Goal: Check status: Check status

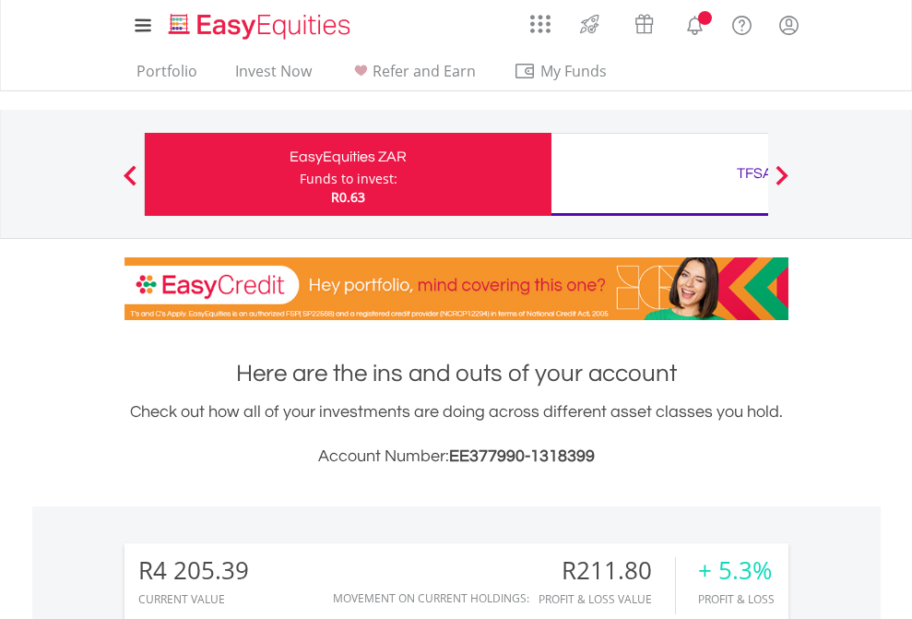
scroll to position [177, 290]
click at [300, 174] on div "Funds to invest:" at bounding box center [349, 179] width 98 height 18
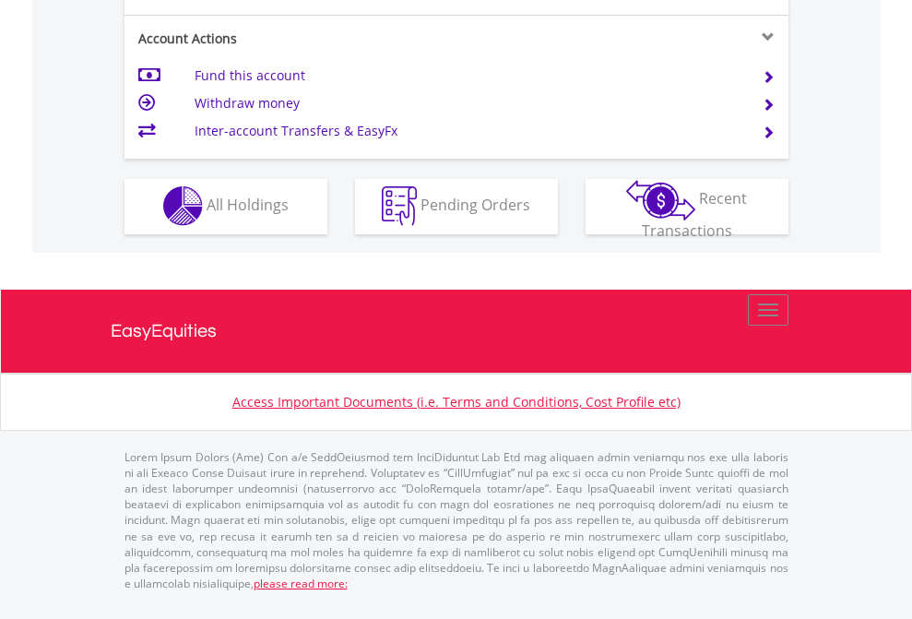
scroll to position [1725, 0]
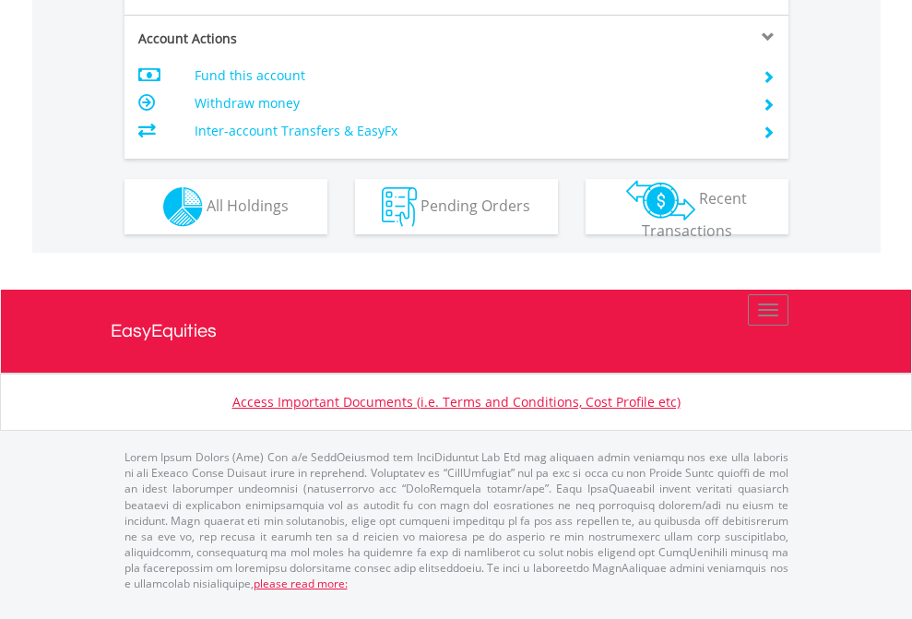
scroll to position [1732, 0]
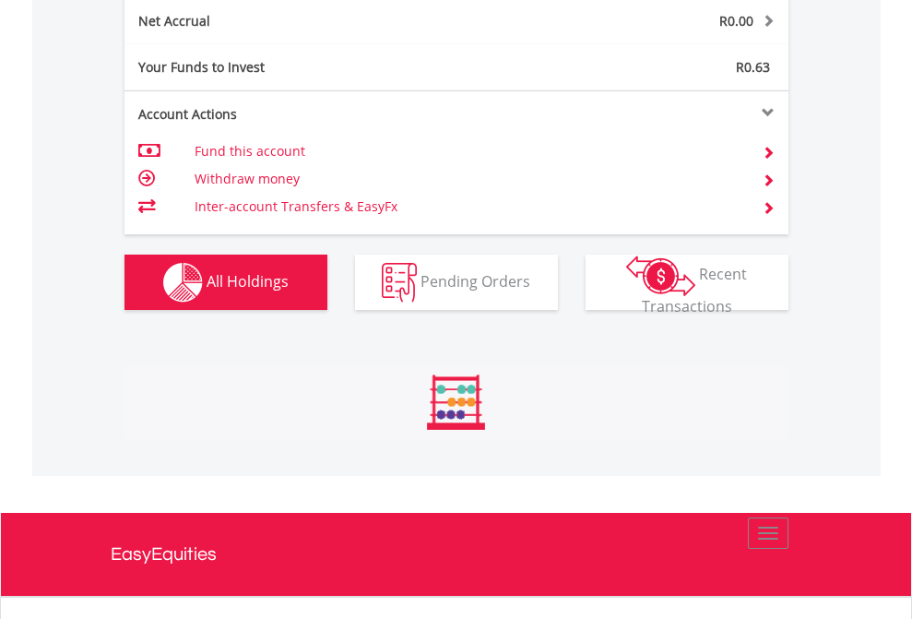
scroll to position [177, 290]
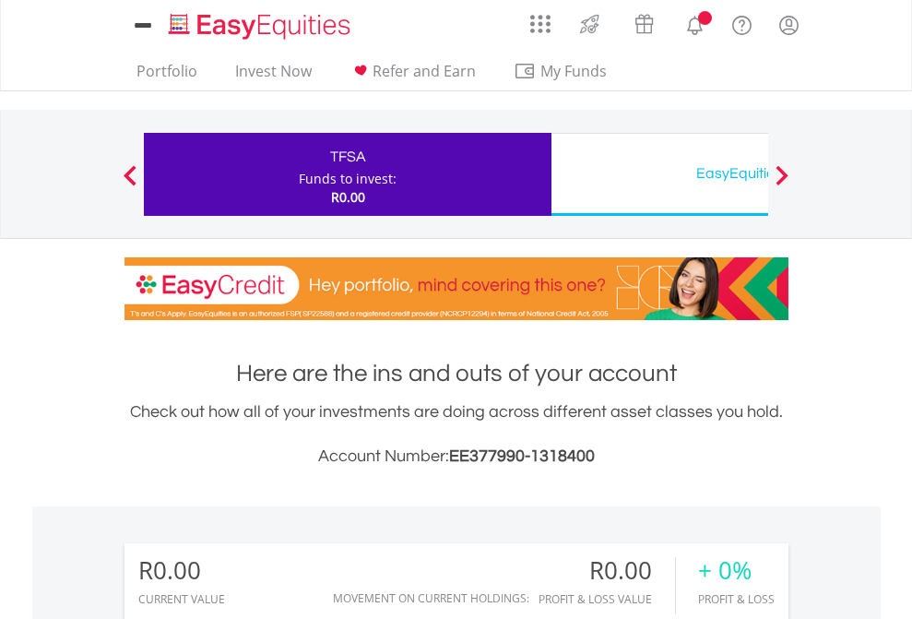
scroll to position [1371, 0]
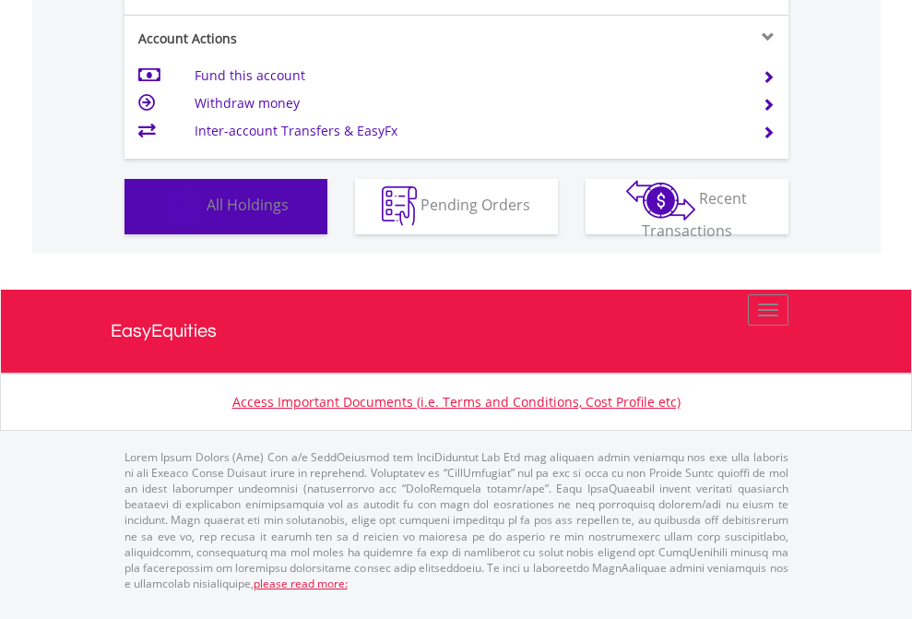
click at [207, 215] on span "All Holdings" at bounding box center [248, 205] width 82 height 20
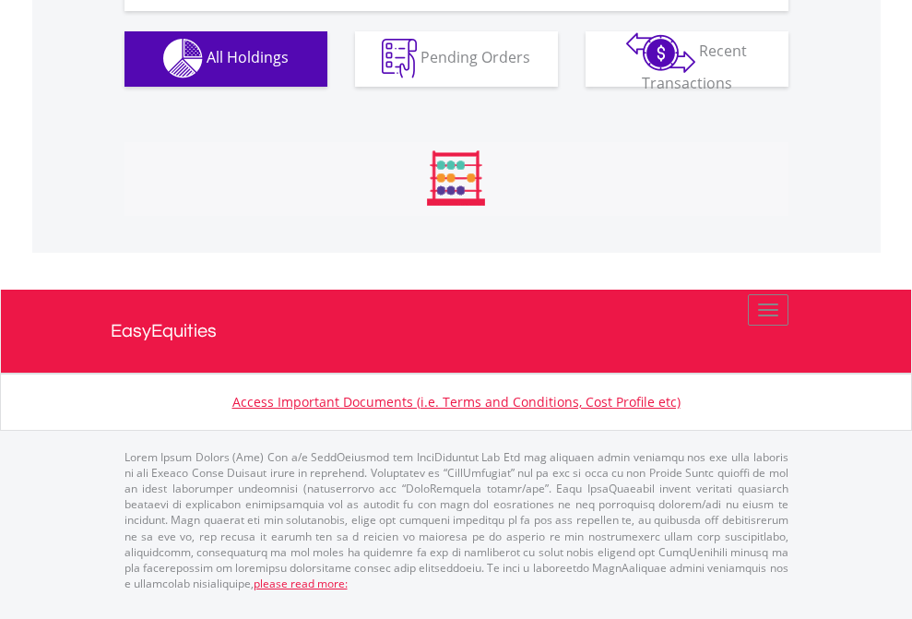
scroll to position [1827, 0]
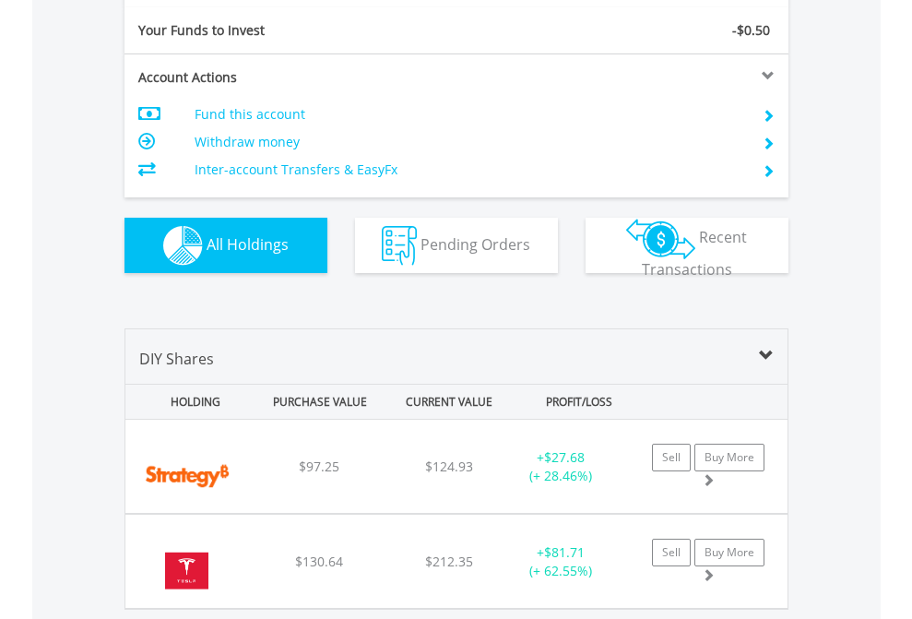
scroll to position [2052, 0]
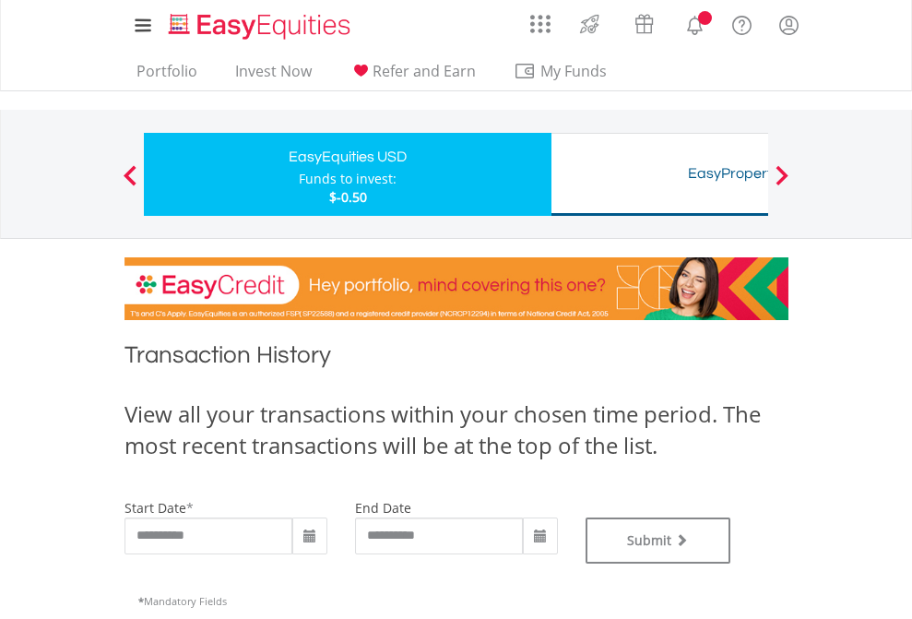
type input "**********"
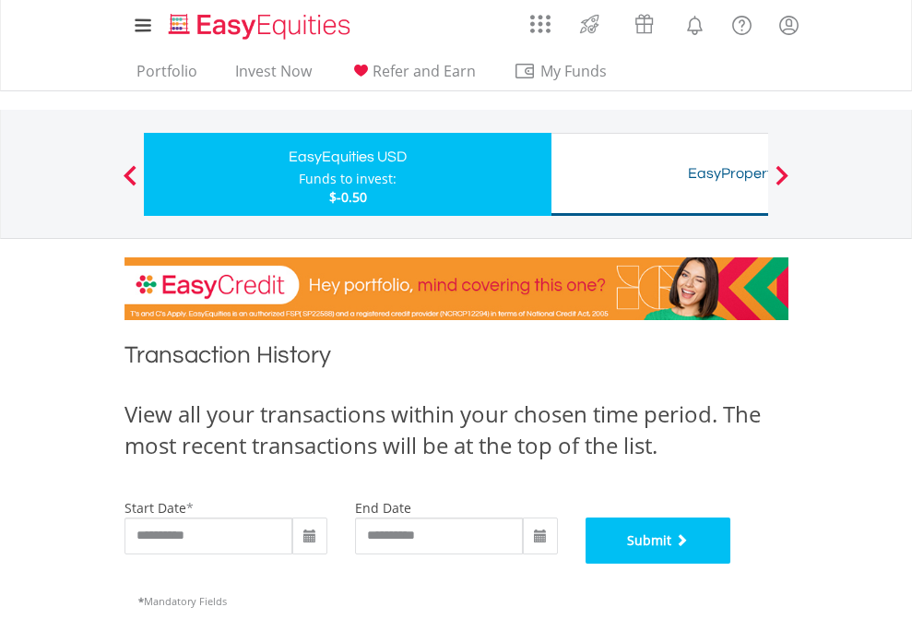
click at [732, 564] on button "Submit" at bounding box center [659, 541] width 146 height 46
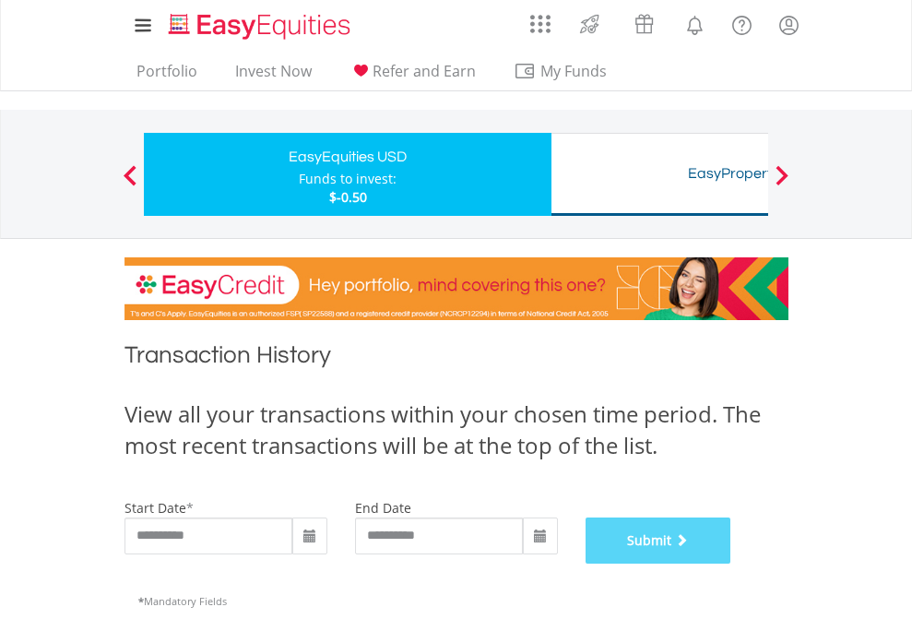
scroll to position [748, 0]
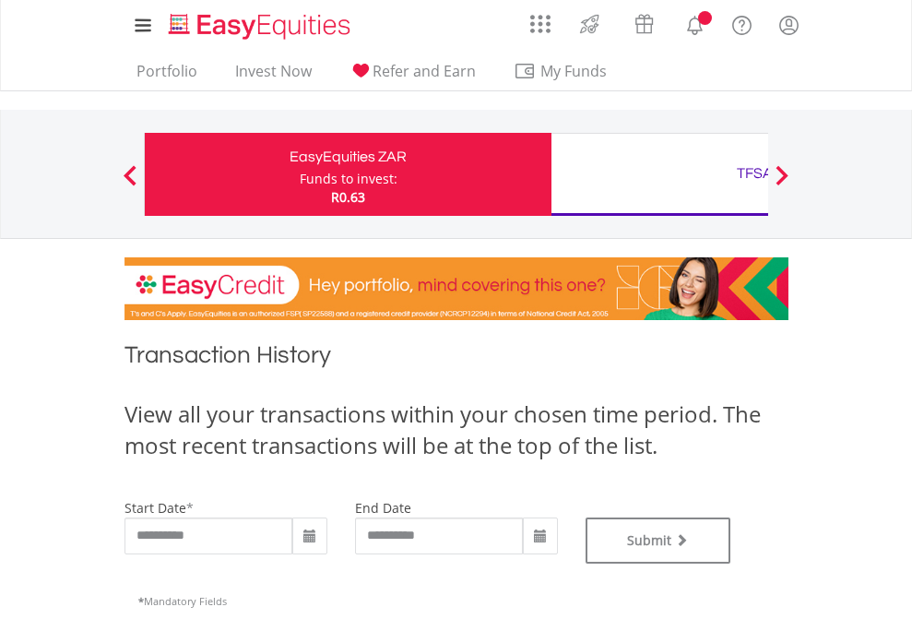
click at [660, 174] on div "TFSA" at bounding box center [755, 174] width 385 height 26
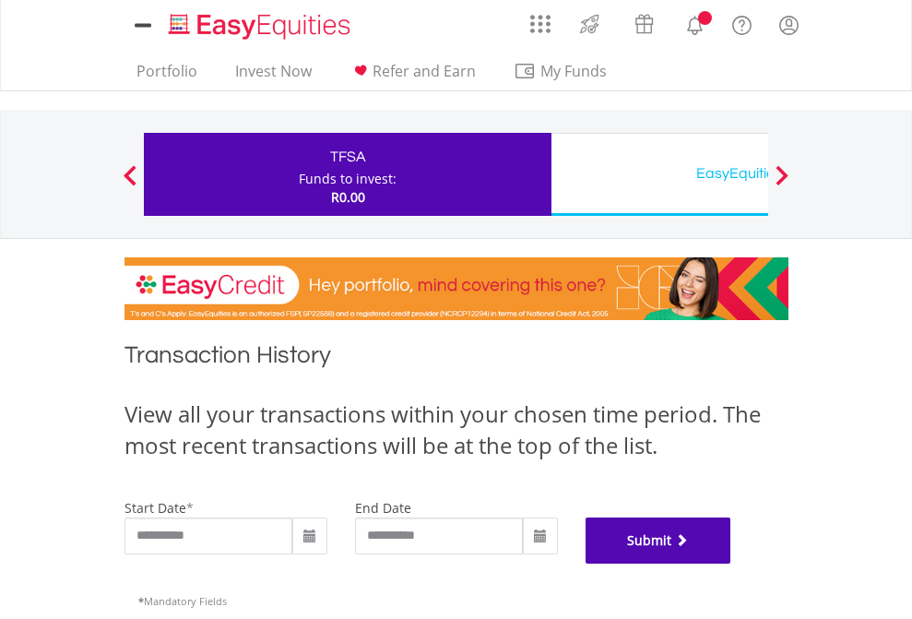
click at [732, 564] on button "Submit" at bounding box center [659, 541] width 146 height 46
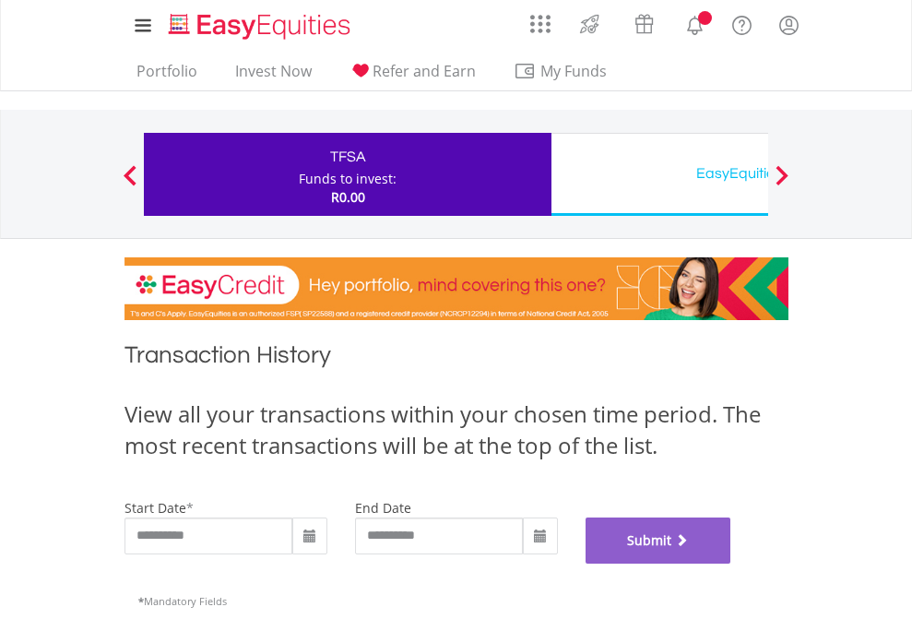
scroll to position [748, 0]
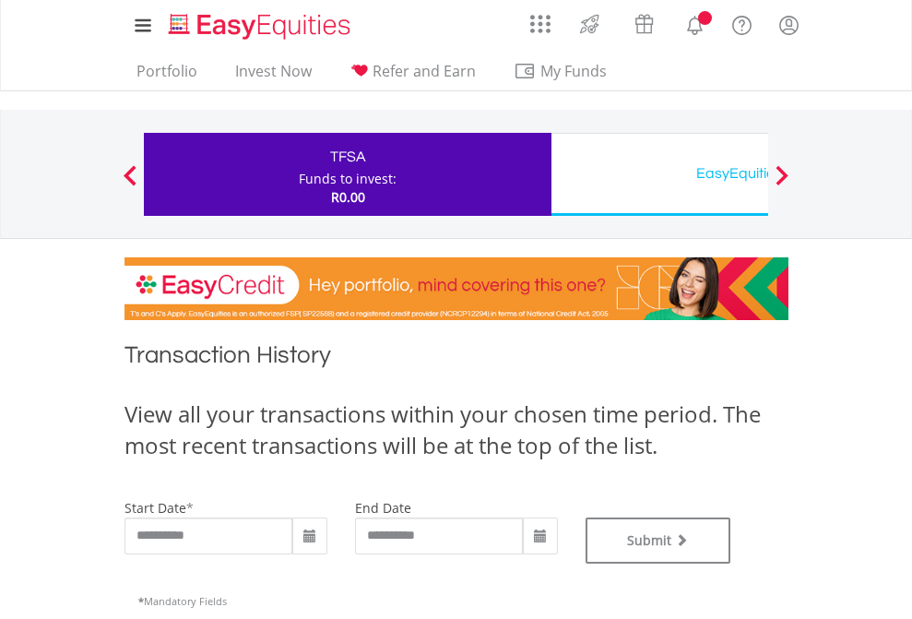
click at [660, 174] on div "EasyEquities USD" at bounding box center [755, 174] width 385 height 26
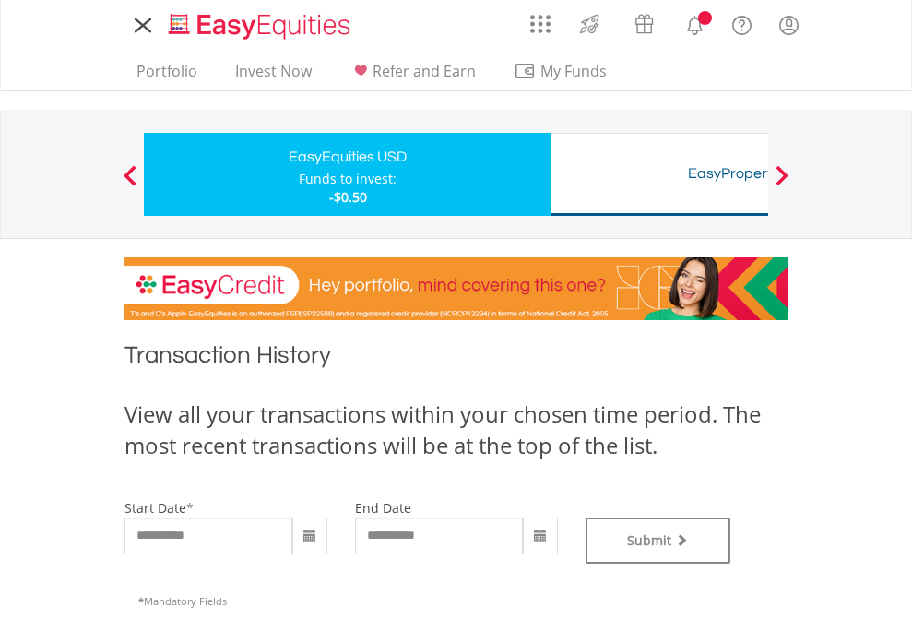
type input "**********"
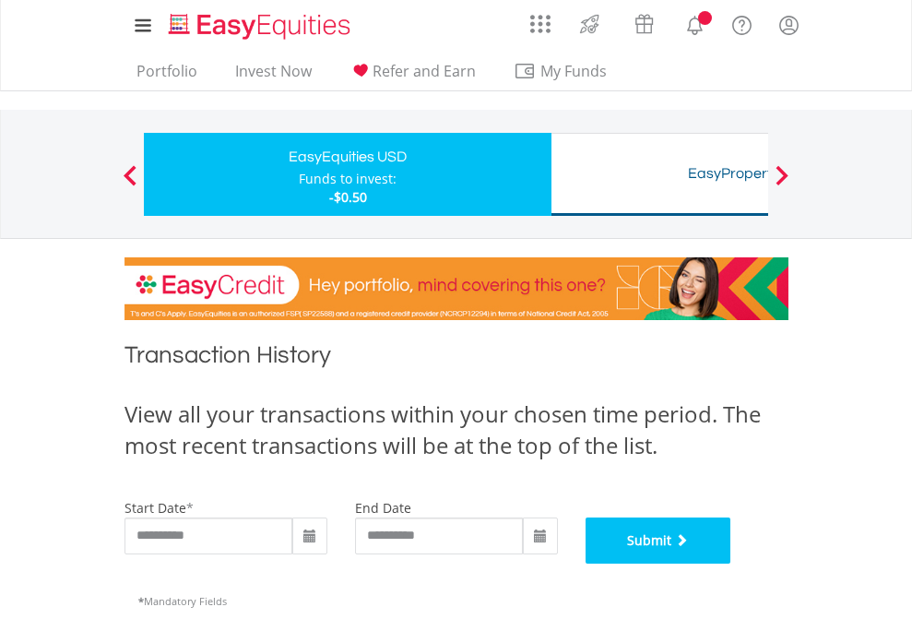
click at [732, 564] on button "Submit" at bounding box center [659, 541] width 146 height 46
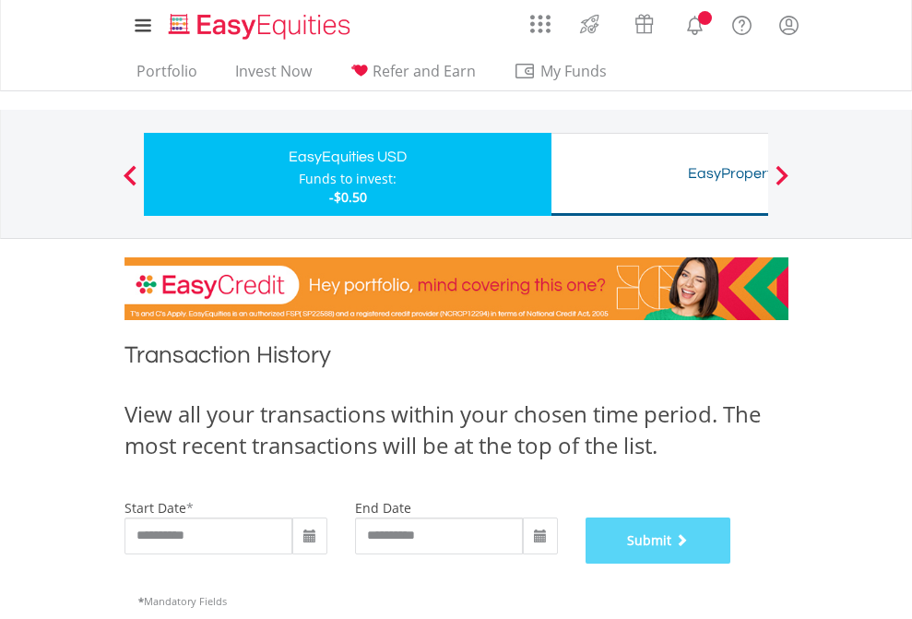
scroll to position [748, 0]
